Goal: Information Seeking & Learning: Learn about a topic

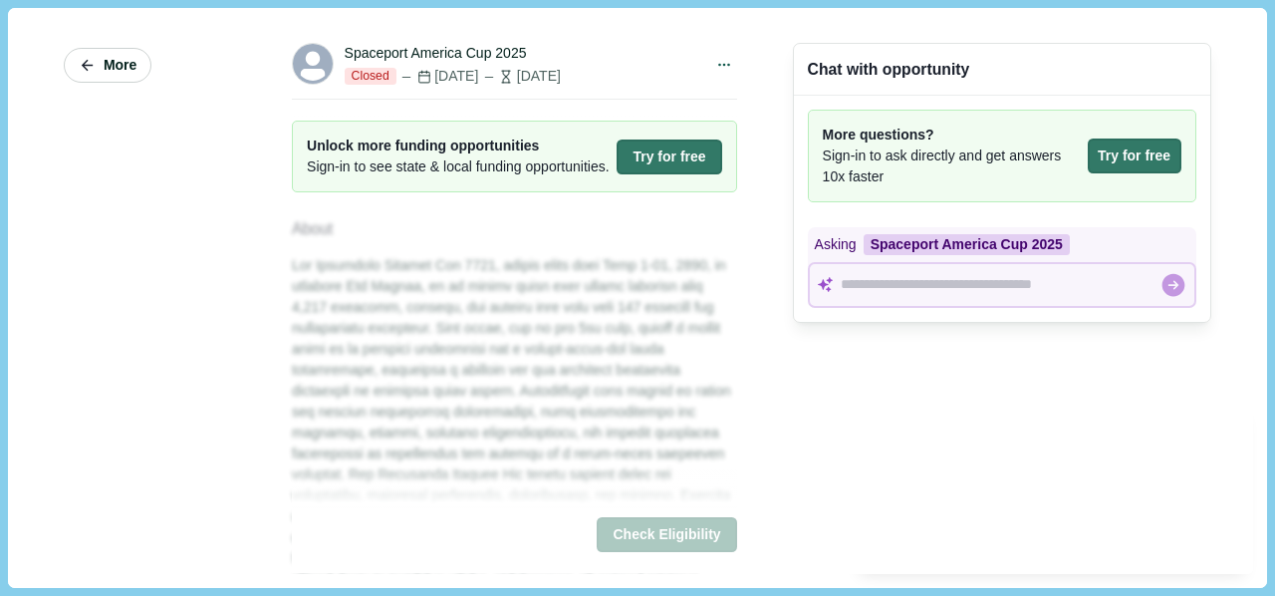
click at [133, 57] on span "More" at bounding box center [120, 65] width 33 height 17
